Goal: Information Seeking & Learning: Learn about a topic

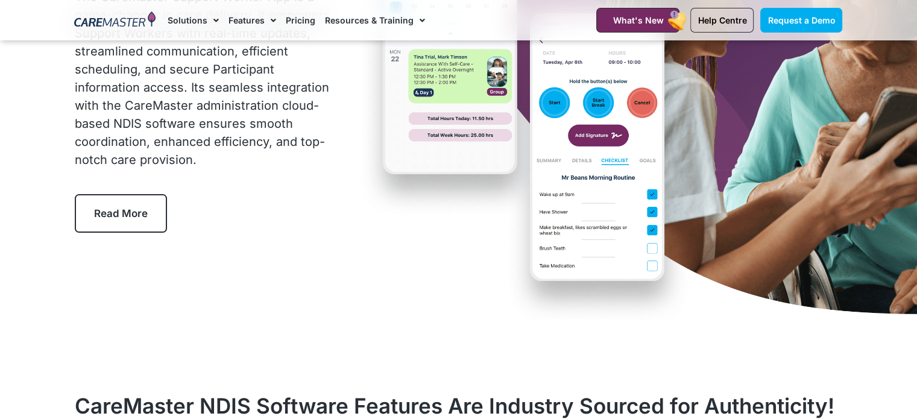
click at [140, 216] on span "Read More" at bounding box center [121, 213] width 54 height 12
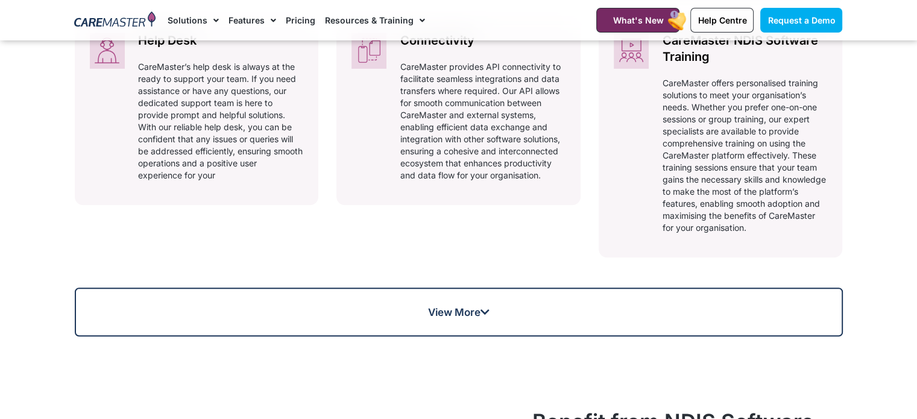
scroll to position [1114, 0]
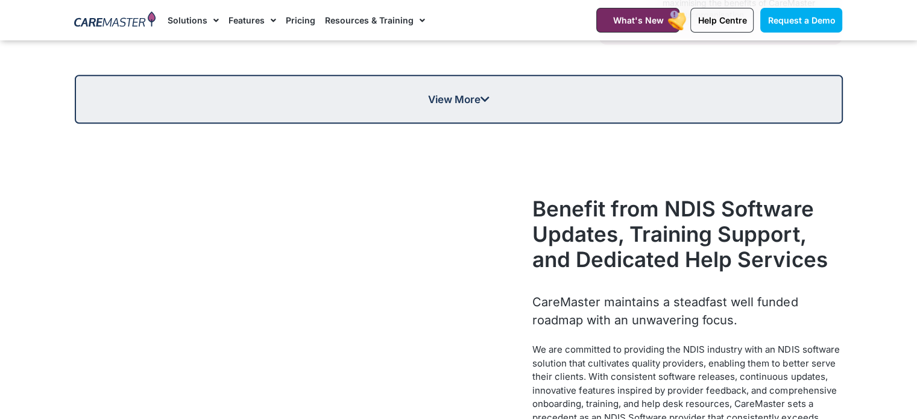
click at [384, 112] on link "View More" at bounding box center [459, 99] width 768 height 49
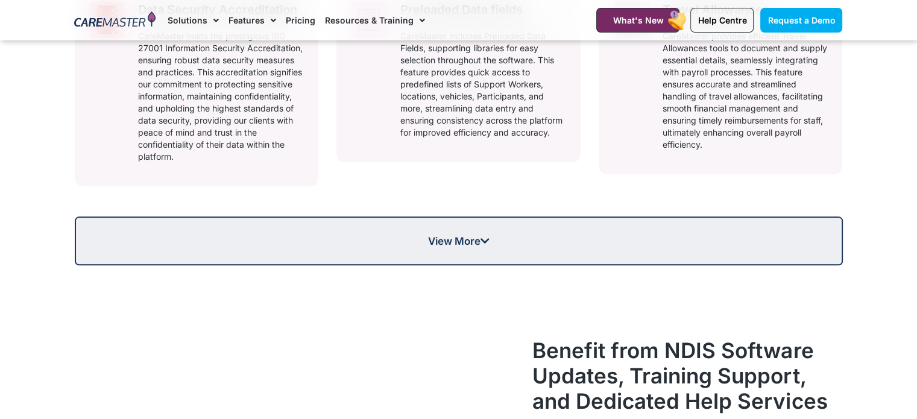
scroll to position [1442, 0]
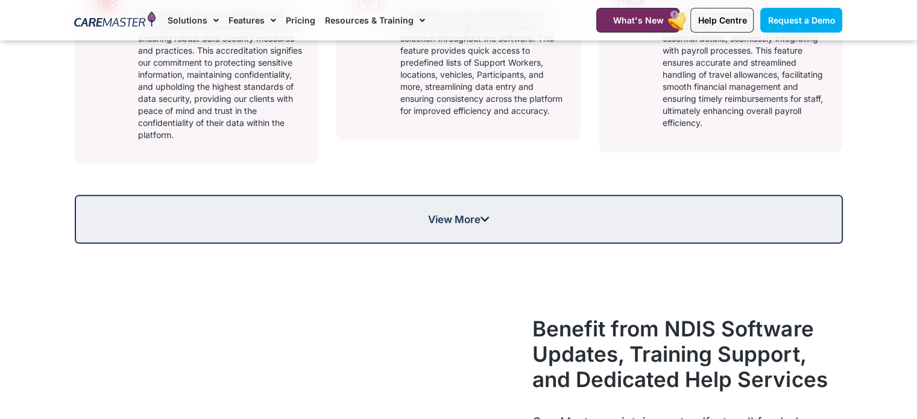
click at [162, 215] on span "View More" at bounding box center [459, 219] width 766 height 10
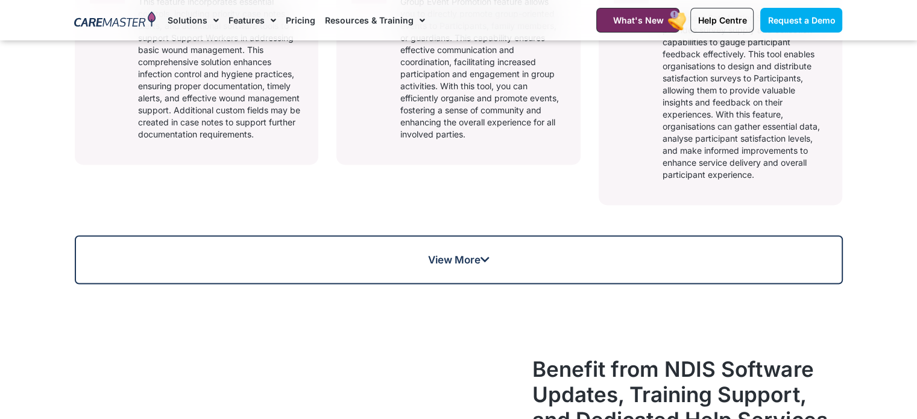
scroll to position [1858, 0]
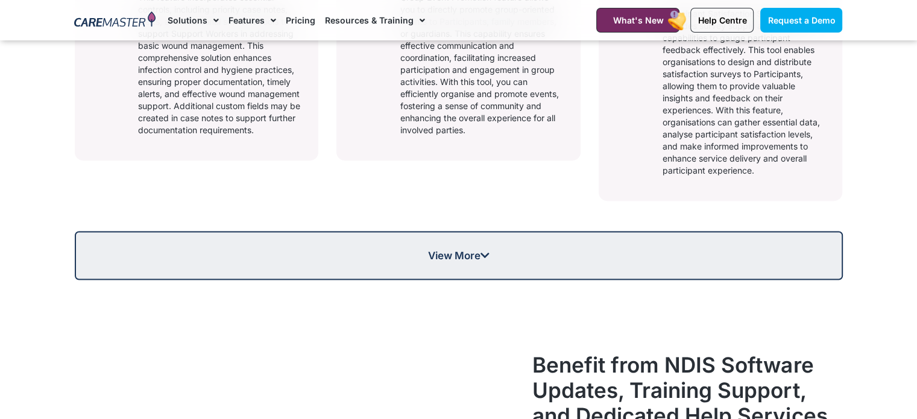
click at [164, 232] on link "View More" at bounding box center [459, 255] width 768 height 49
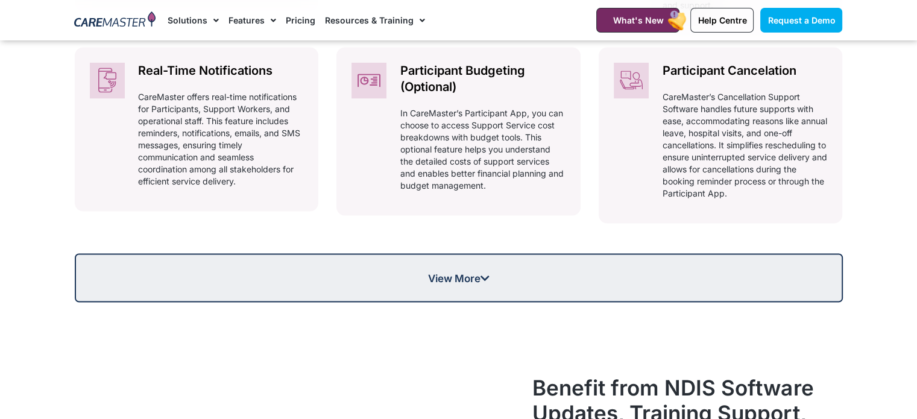
scroll to position [2274, 0]
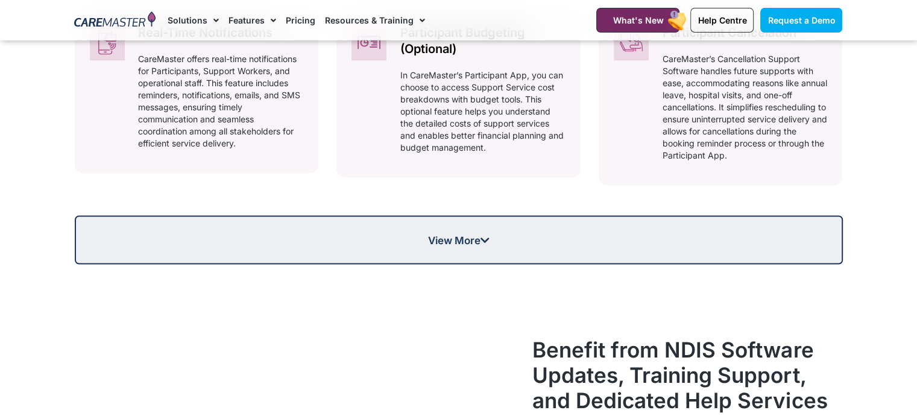
click at [244, 221] on link "View More" at bounding box center [459, 239] width 768 height 49
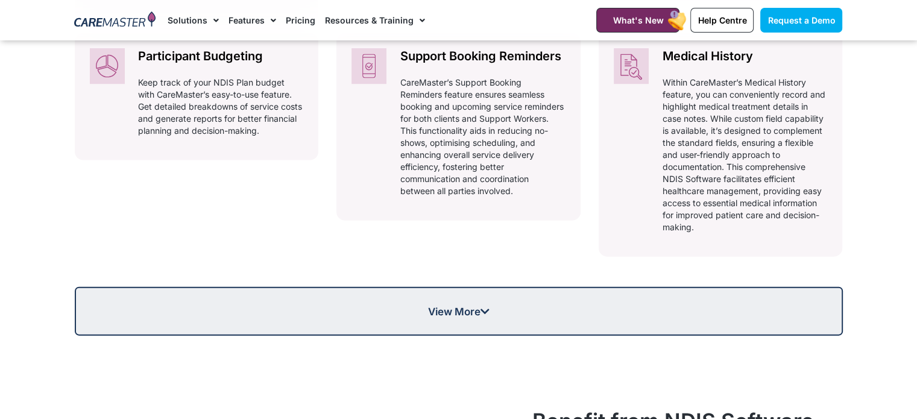
scroll to position [2662, 0]
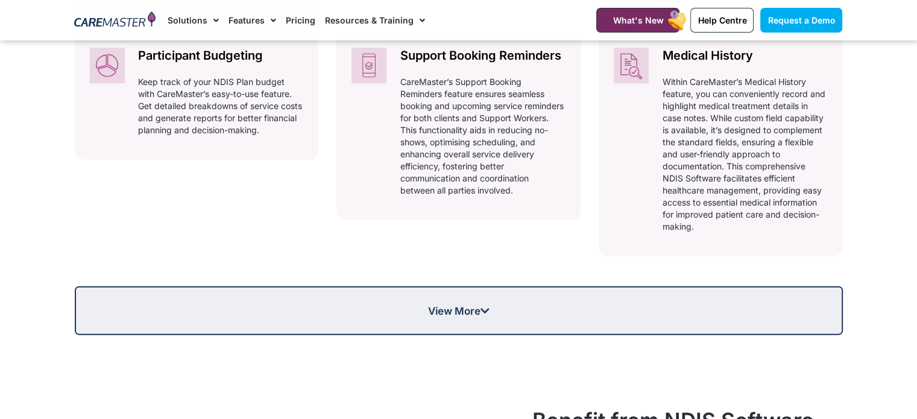
click at [118, 306] on span "View More" at bounding box center [459, 311] width 766 height 10
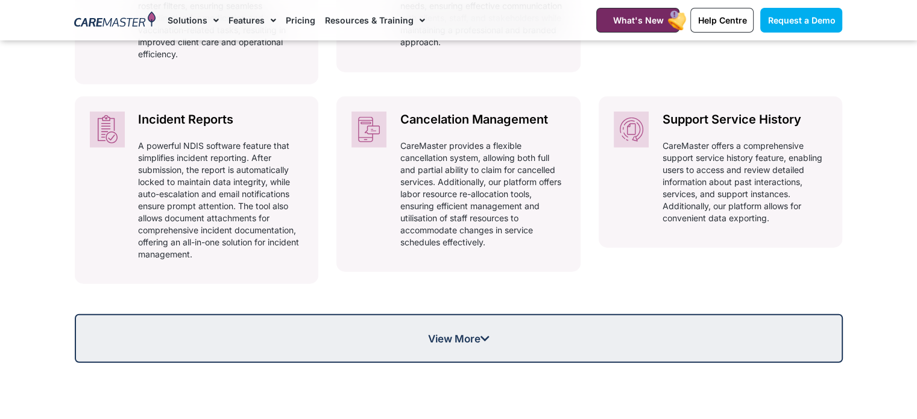
scroll to position [3035, 0]
click at [120, 338] on span "View More" at bounding box center [459, 337] width 766 height 10
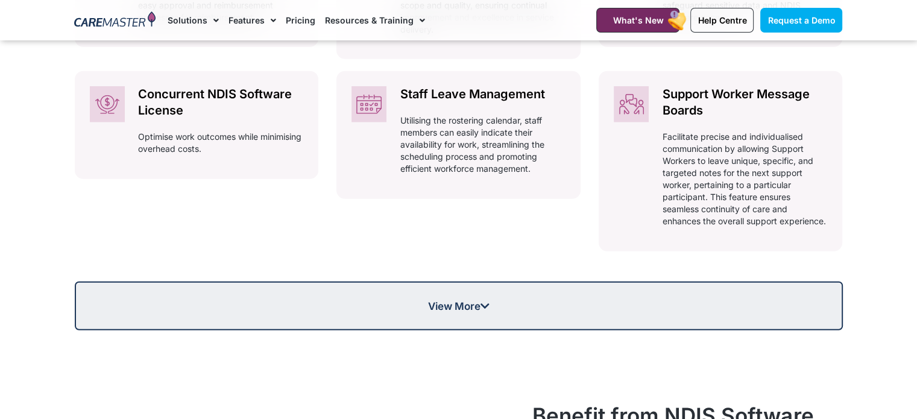
scroll to position [3398, 0]
click at [127, 324] on link "View More" at bounding box center [459, 306] width 768 height 49
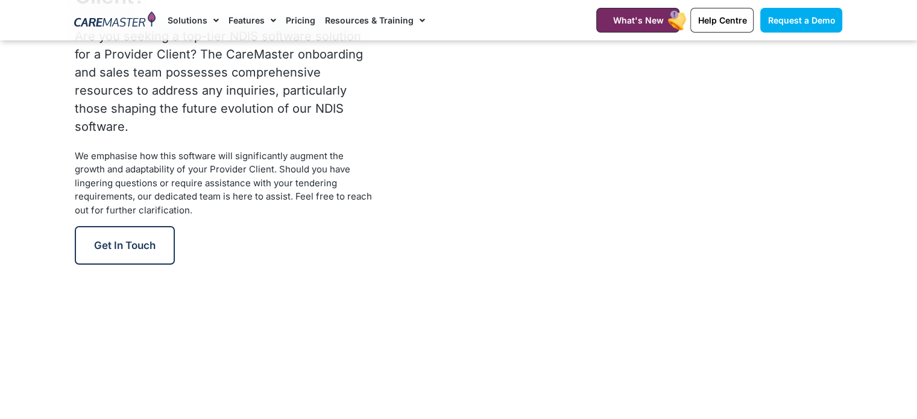
scroll to position [4587, 0]
